Goal: Task Accomplishment & Management: Manage account settings

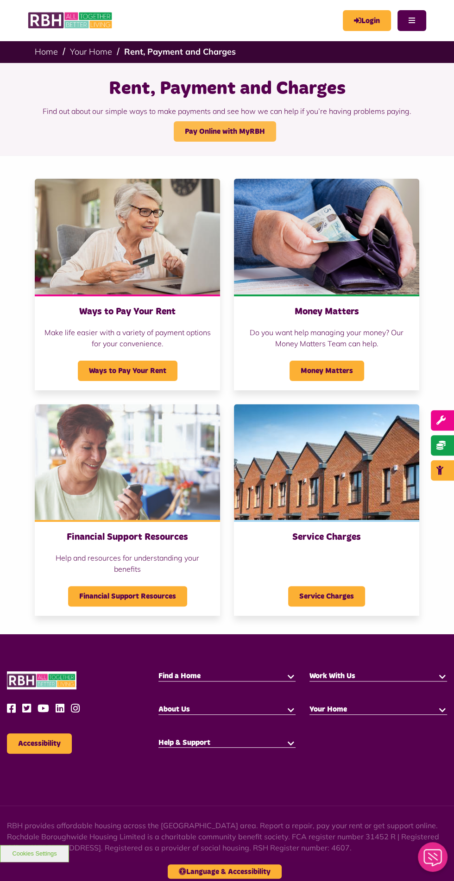
click at [248, 131] on link "Pay Online with MyRBH" at bounding box center [225, 131] width 102 height 20
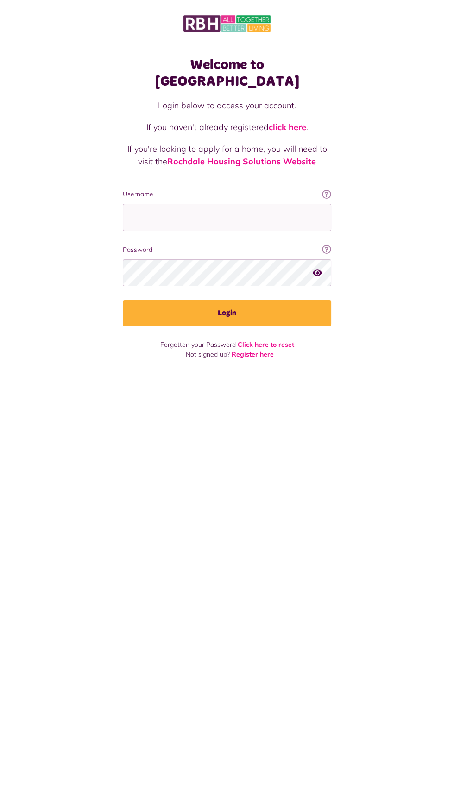
click at [261, 189] on label "Username" at bounding box center [227, 194] width 208 height 10
click at [261, 204] on input "Username" at bounding box center [227, 217] width 208 height 27
type input "**********"
click at [123, 300] on button "Login" at bounding box center [227, 313] width 208 height 26
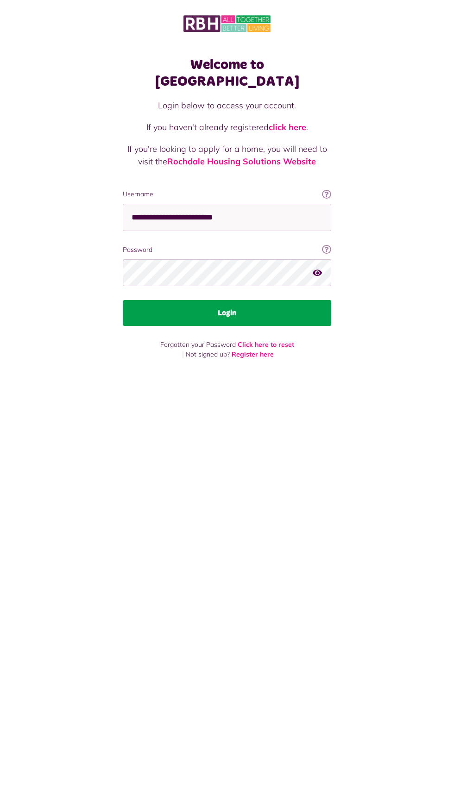
click at [279, 305] on button "Login" at bounding box center [227, 313] width 208 height 26
